Goal: Transaction & Acquisition: Purchase product/service

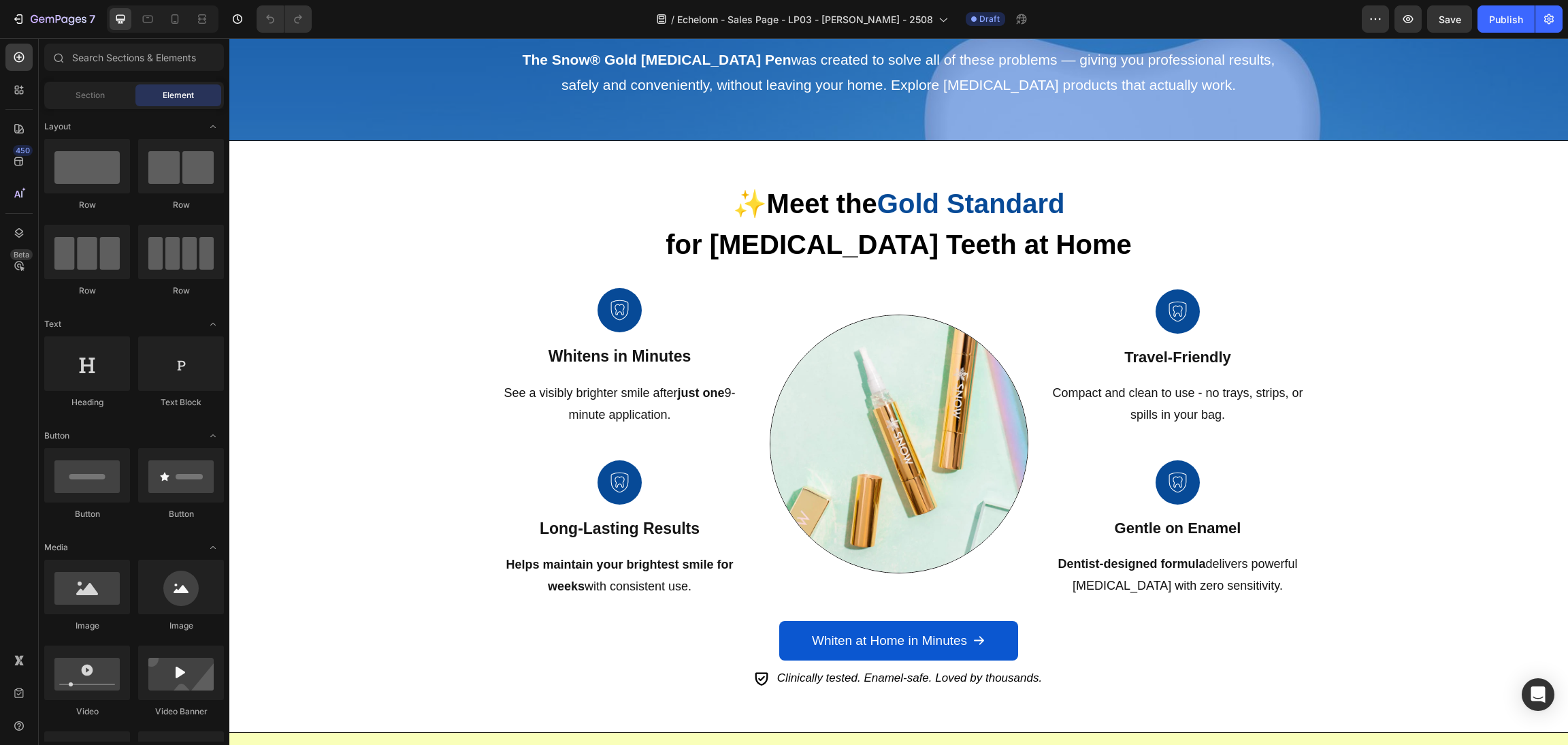
select select "Buy 2 Get 1 Free (Extra-Strength)"
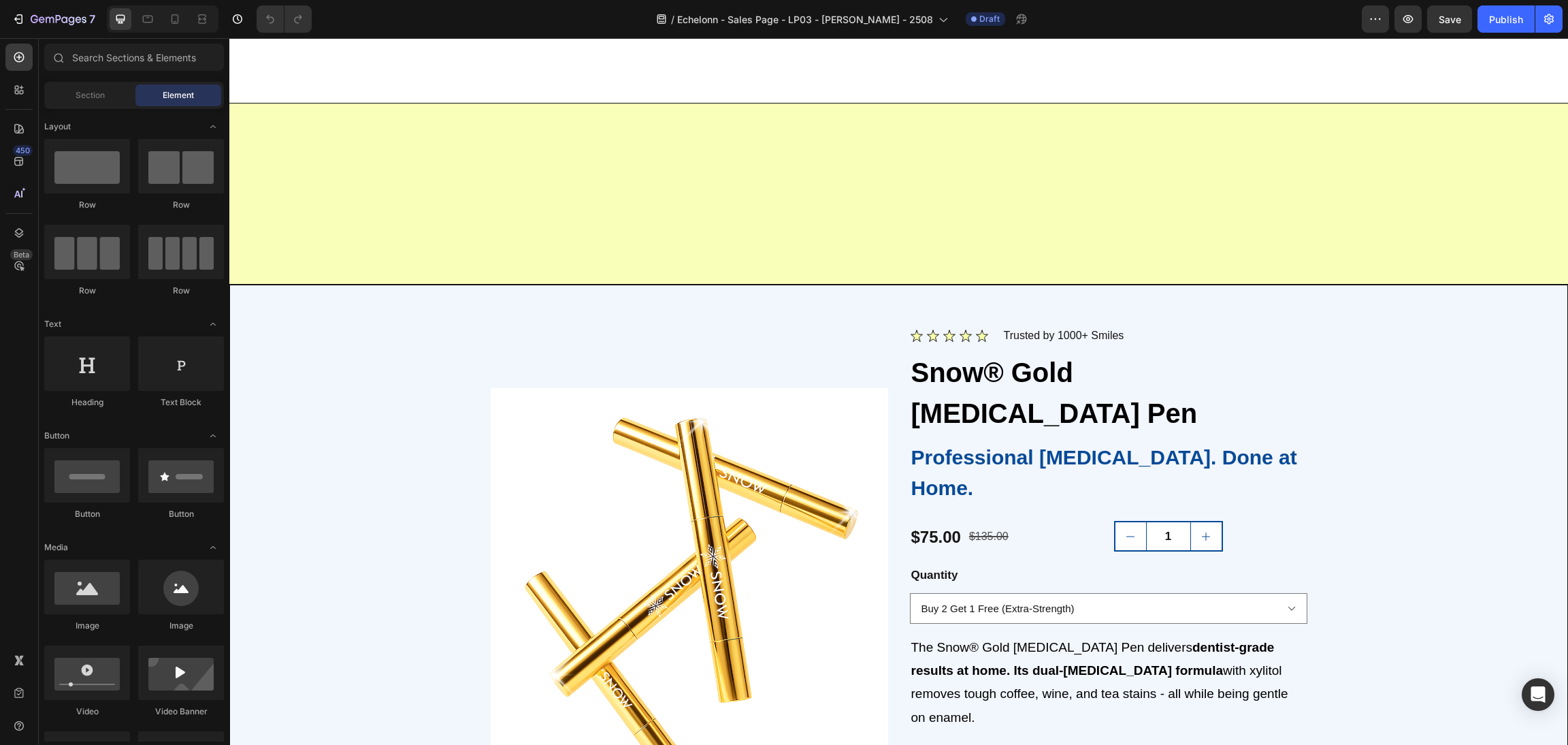
scroll to position [1943, 0]
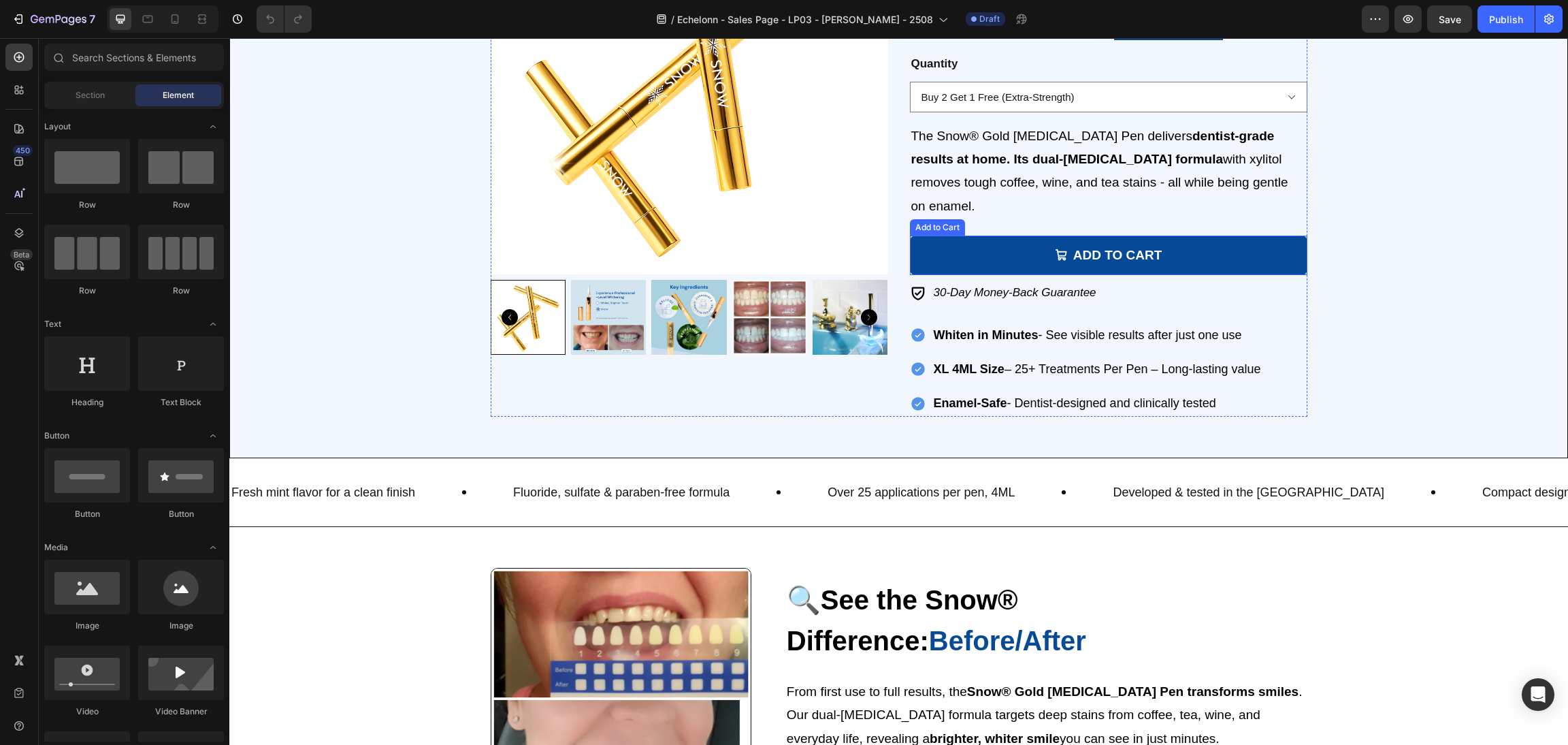
click at [1223, 236] on button "Add to cart" at bounding box center [1108, 256] width 397 height 40
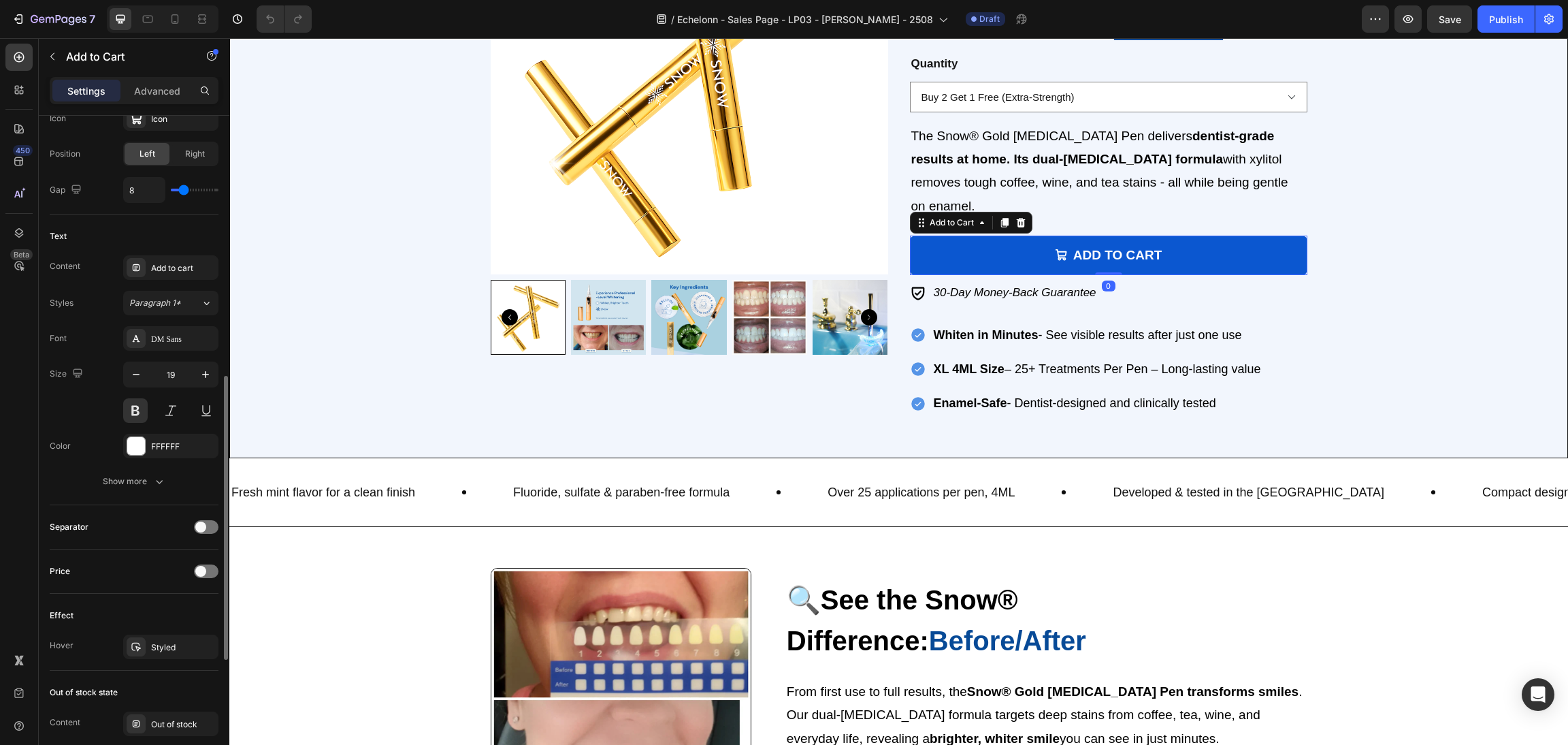
scroll to position [900, 0]
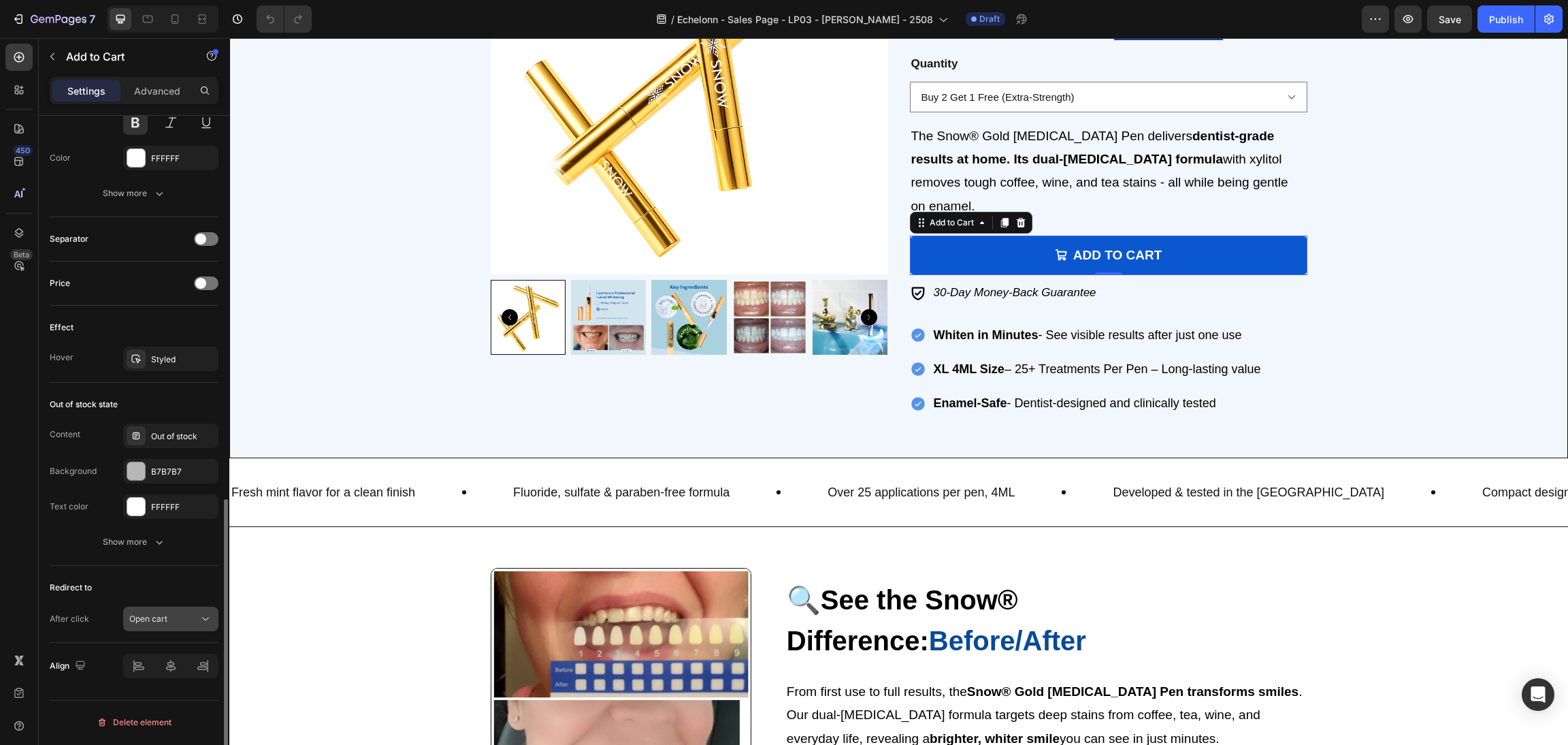
click at [150, 620] on span "Open cart" at bounding box center [148, 618] width 38 height 10
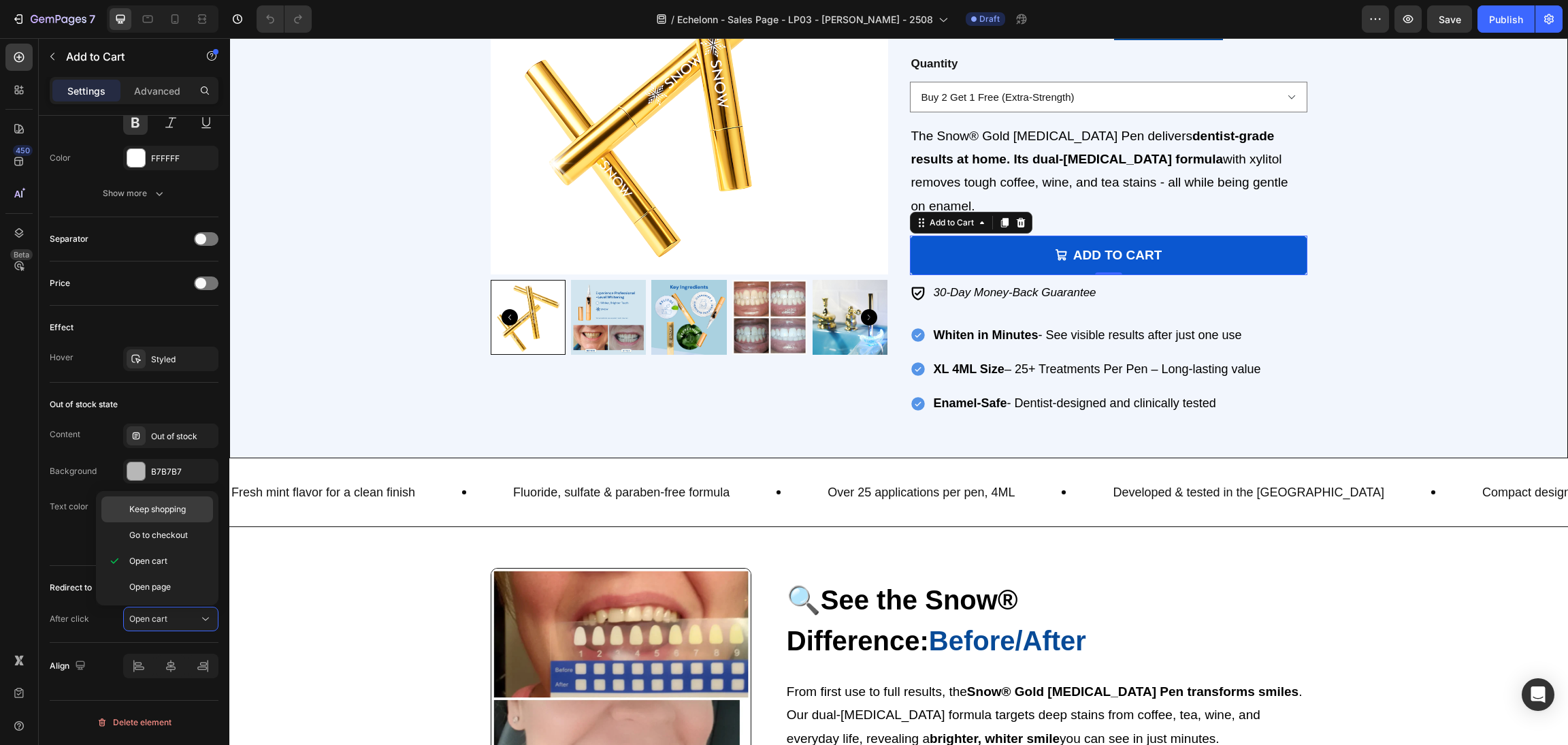
click at [164, 512] on span "Keep shopping" at bounding box center [157, 508] width 57 height 12
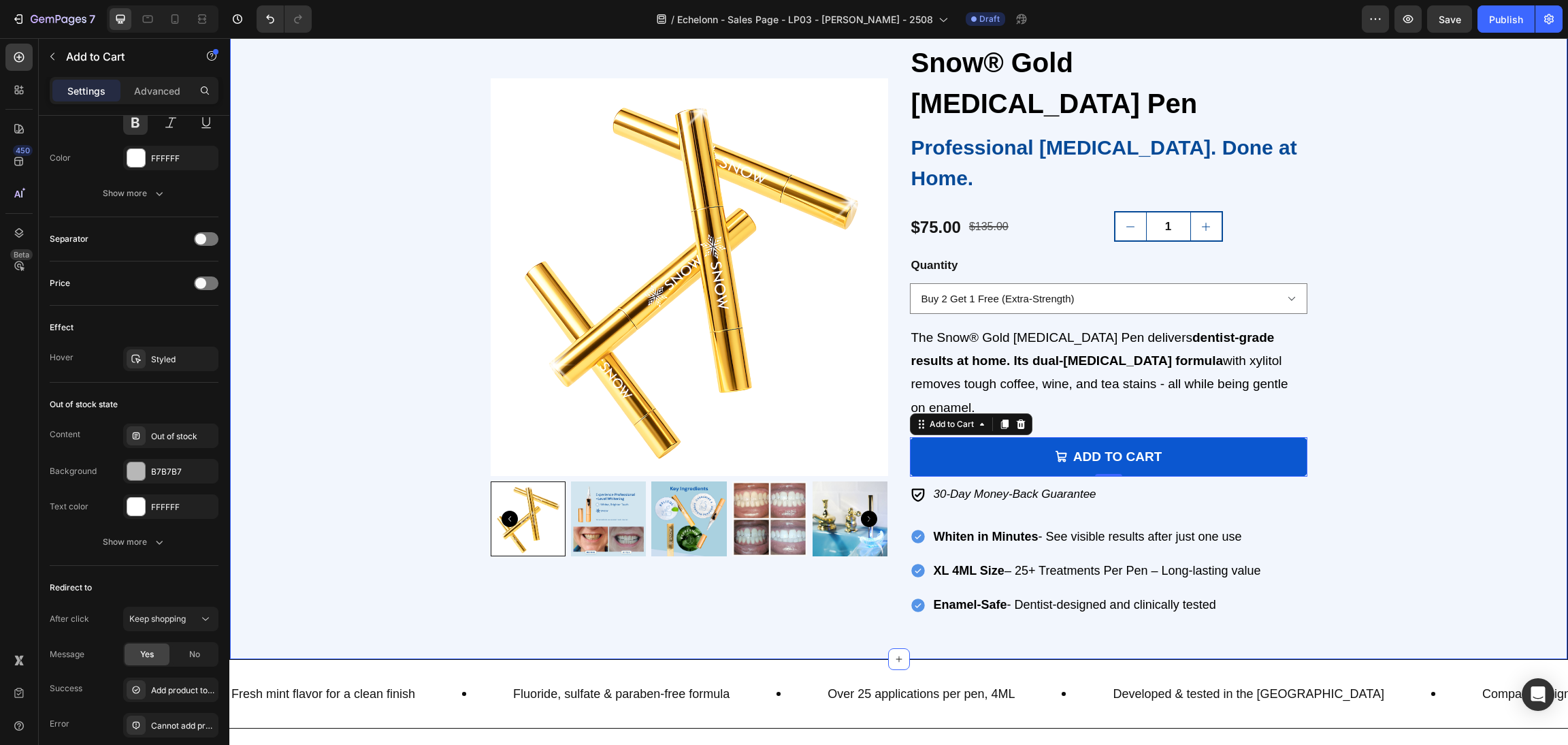
scroll to position [1738, 0]
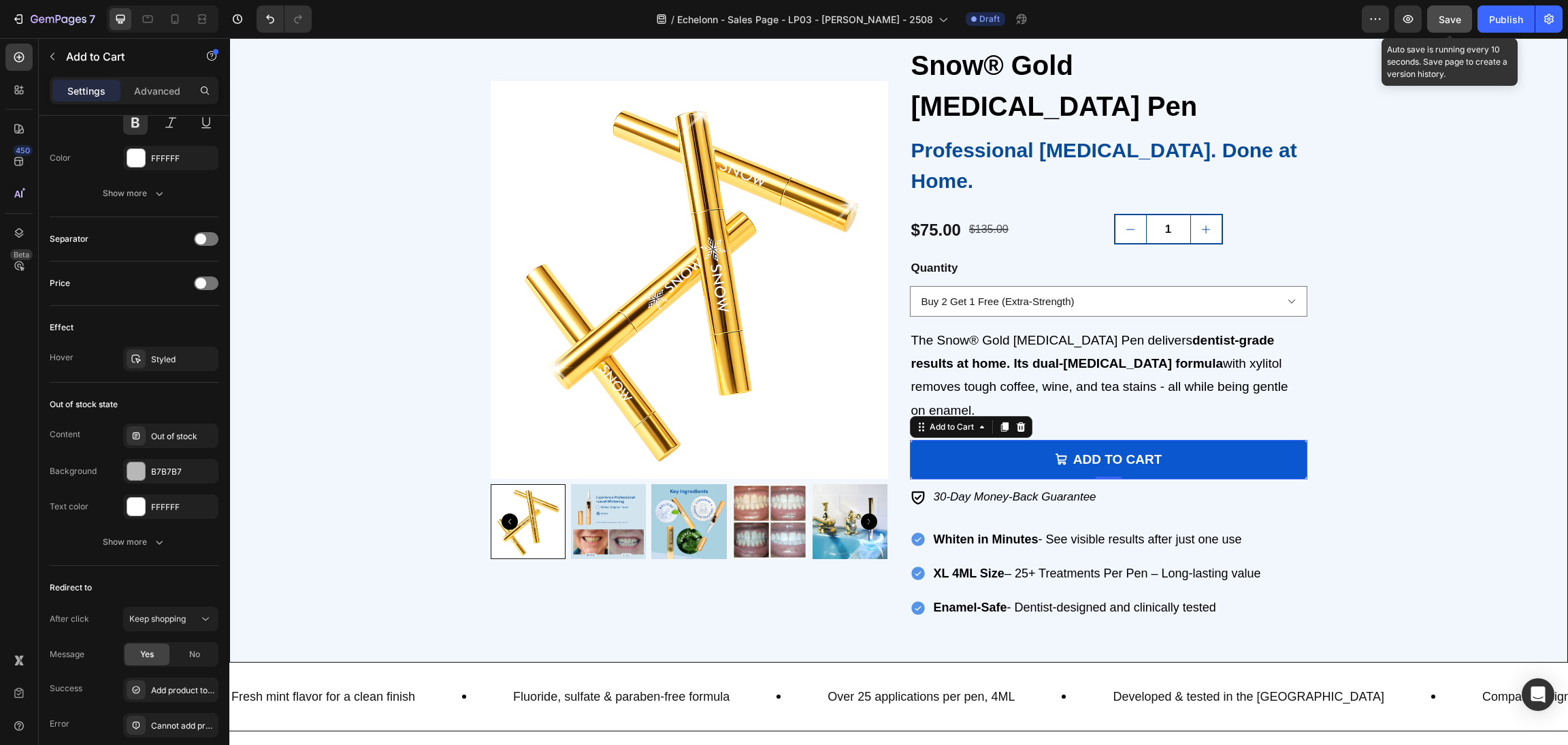
click at [1457, 6] on button "Save" at bounding box center [1449, 19] width 45 height 27
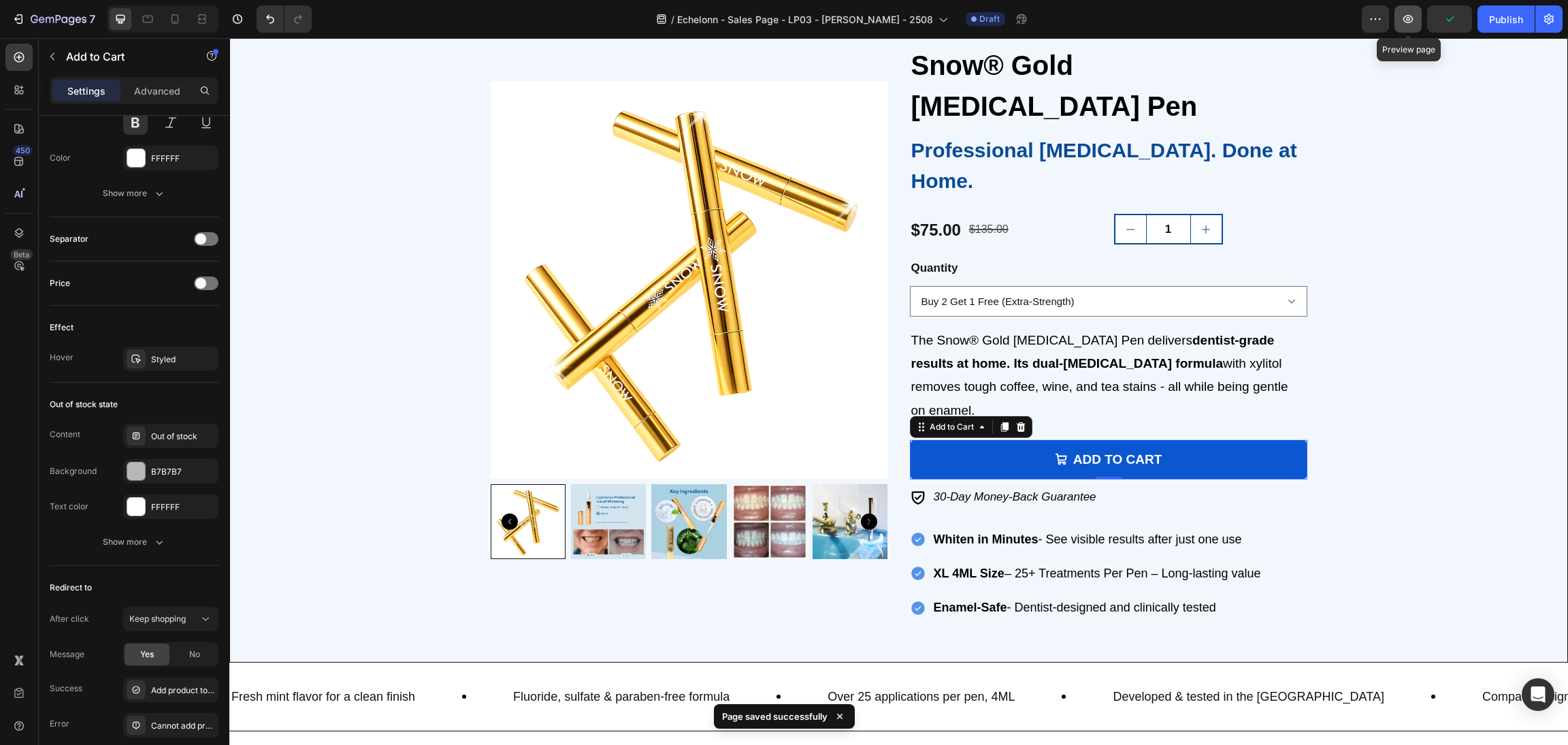
click at [1418, 22] on button "button" at bounding box center [1408, 19] width 27 height 27
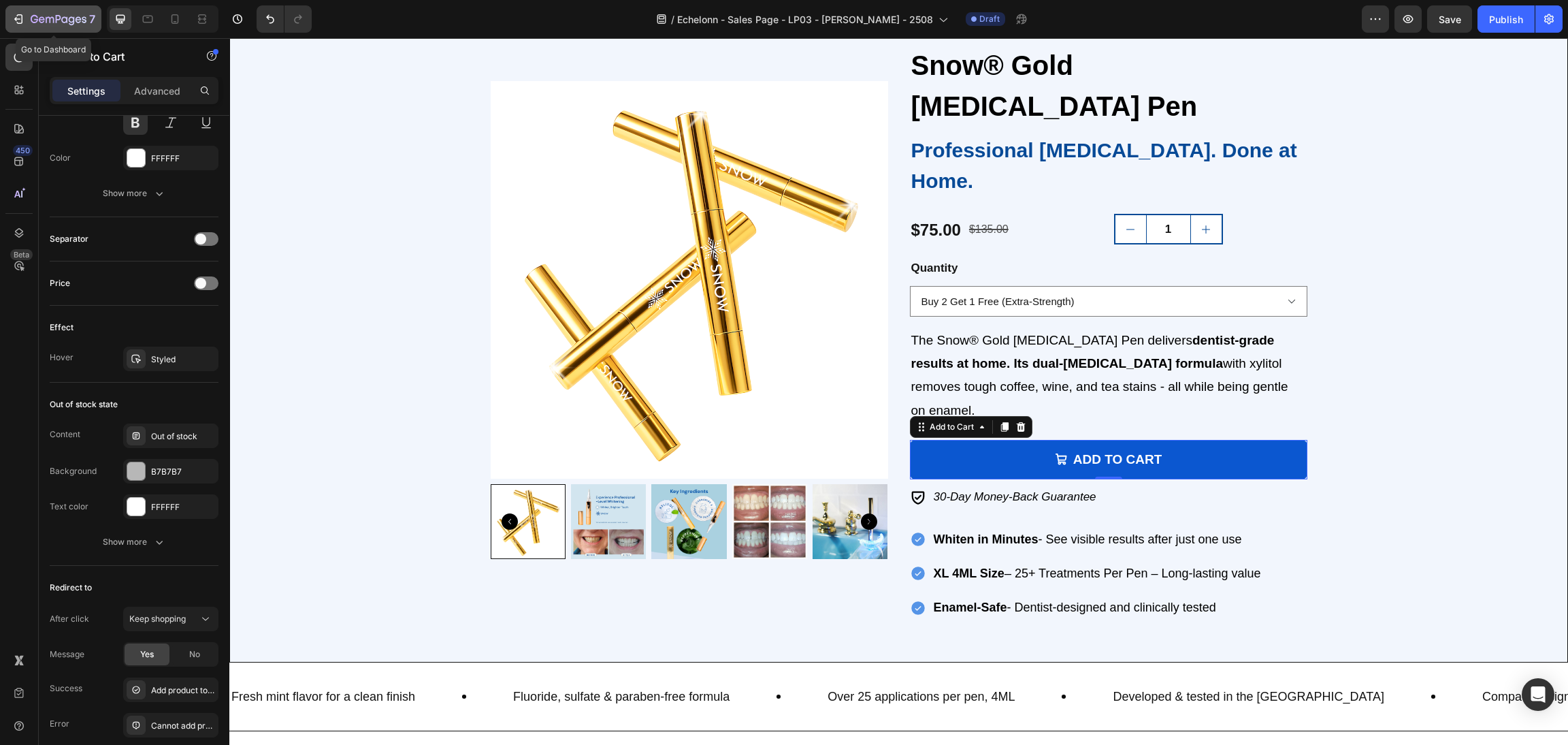
click at [84, 10] on button "7" at bounding box center [53, 19] width 96 height 27
